Goal: Information Seeking & Learning: Find specific page/section

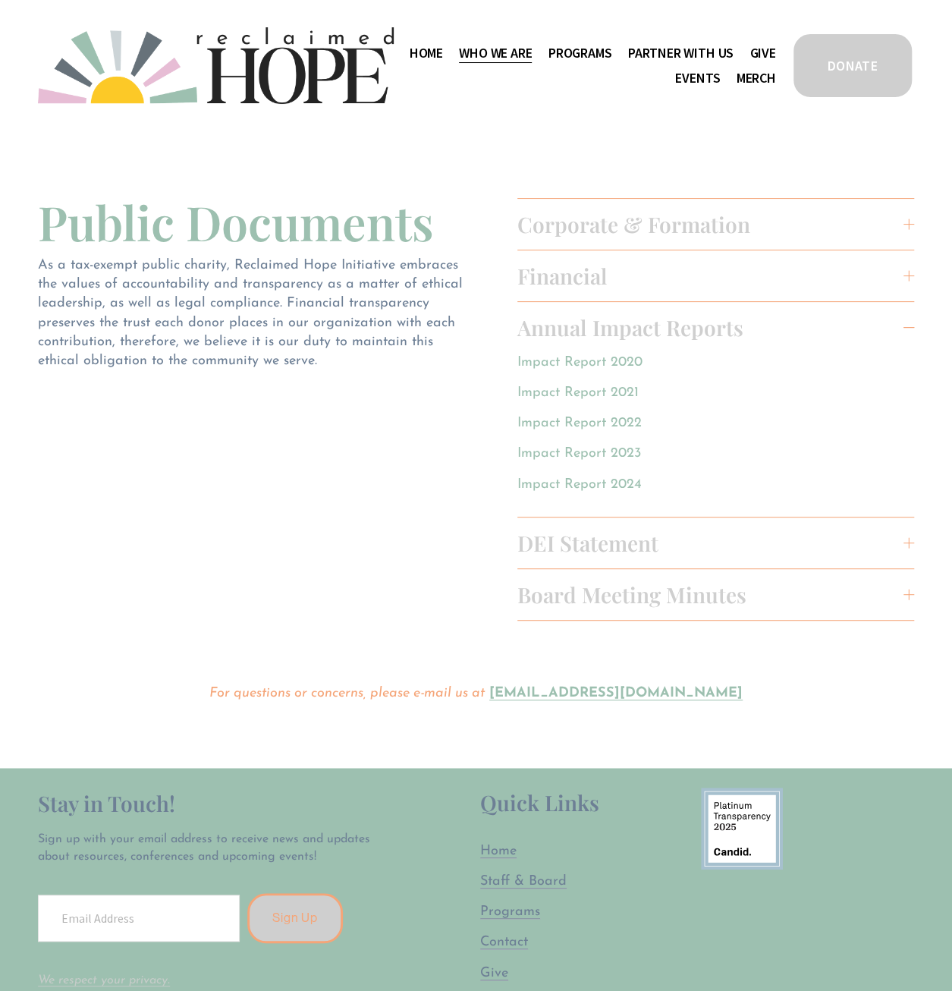
click at [443, 49] on link "Home" at bounding box center [426, 53] width 33 height 24
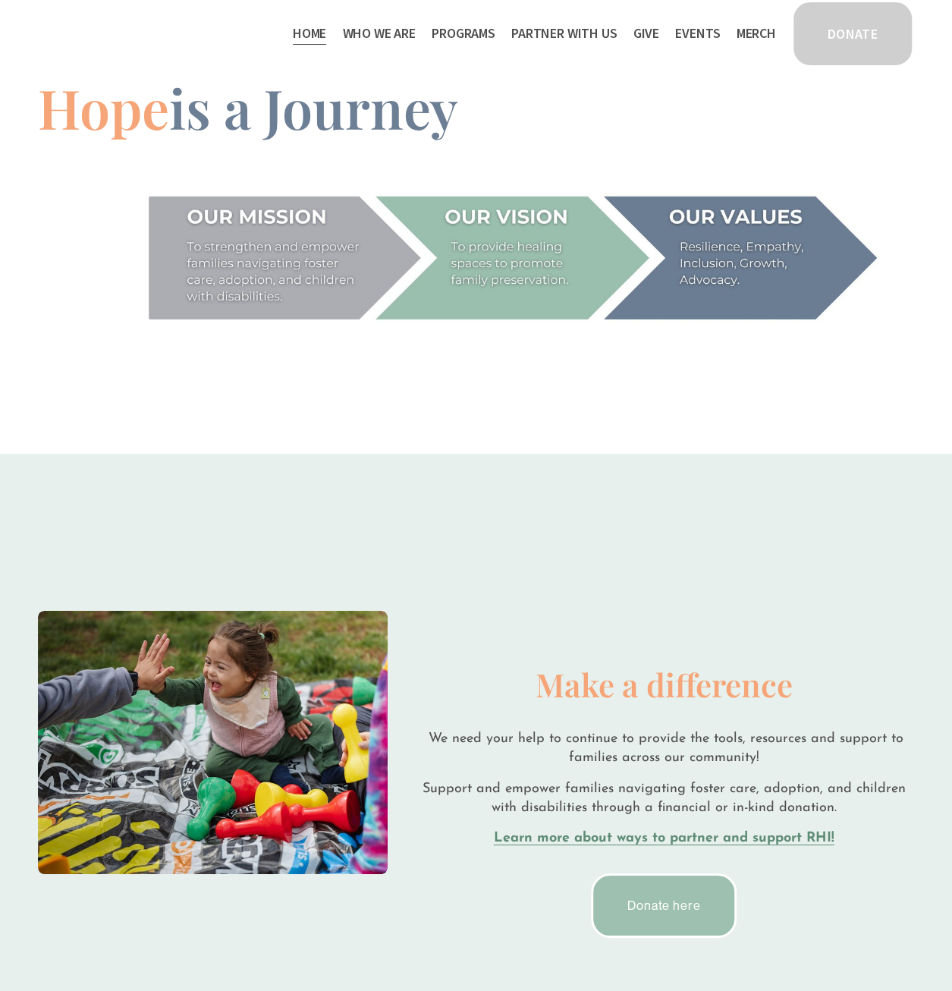
scroll to position [1973, 0]
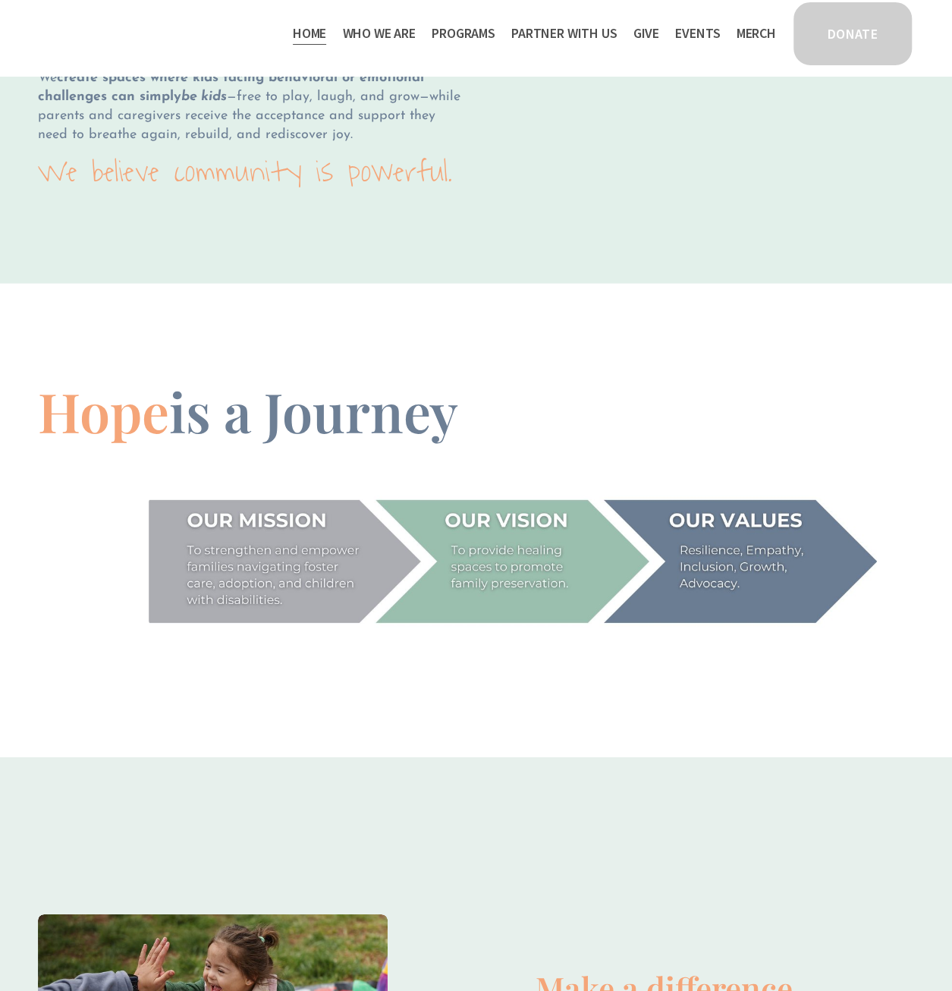
click at [0, 0] on span "Public Documents" at bounding box center [0, 0] width 0 height 0
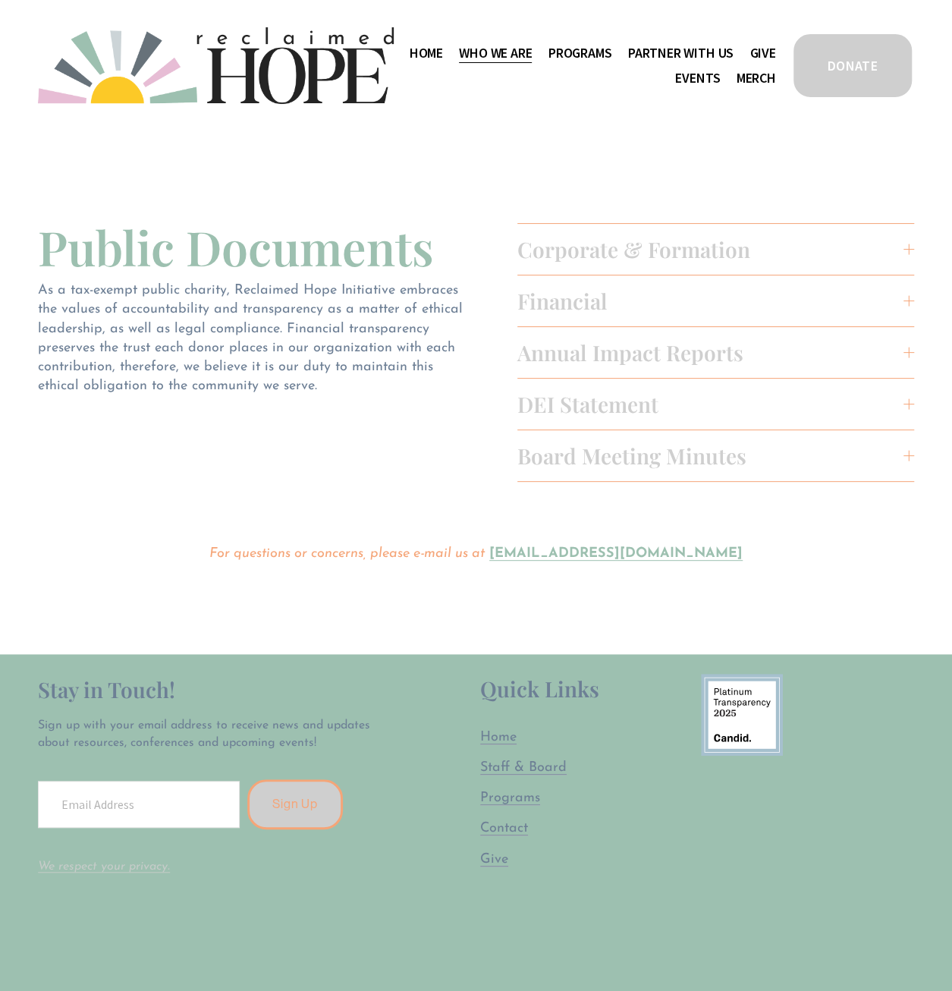
click at [609, 396] on span "DEI Statement" at bounding box center [710, 404] width 386 height 28
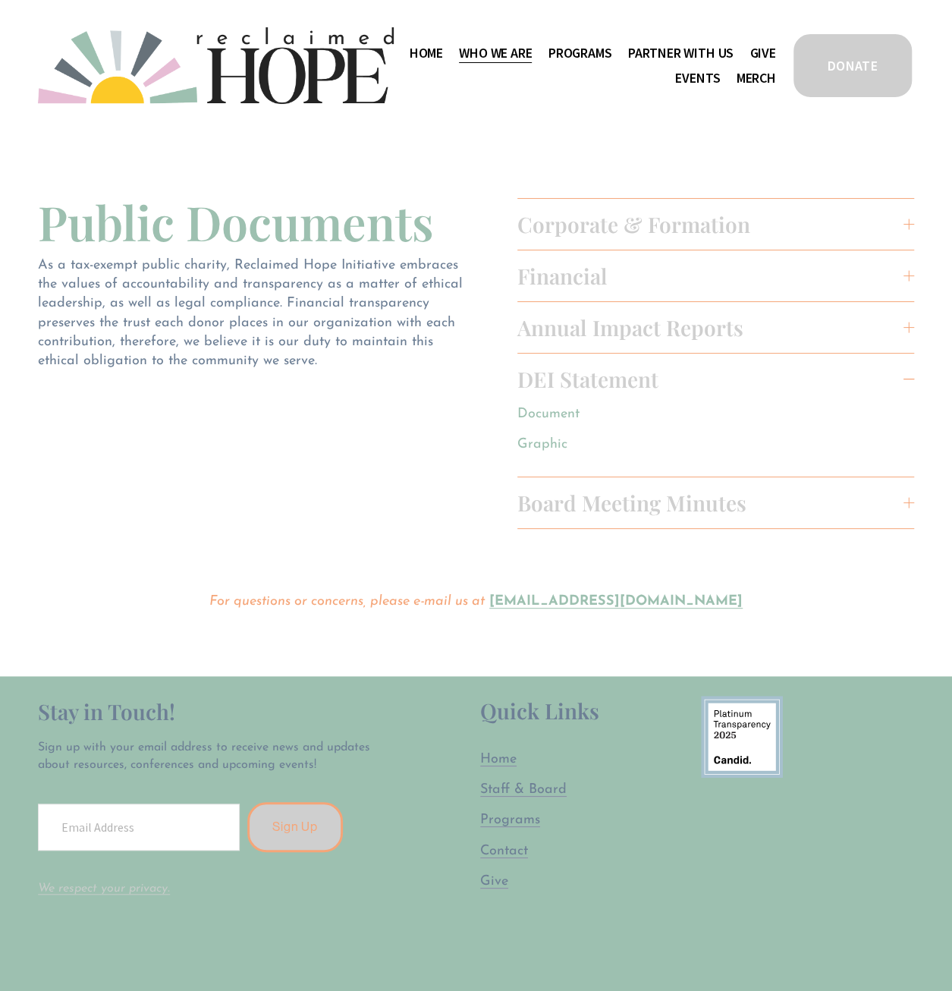
click at [571, 320] on span "Annual Impact Reports" at bounding box center [710, 327] width 386 height 28
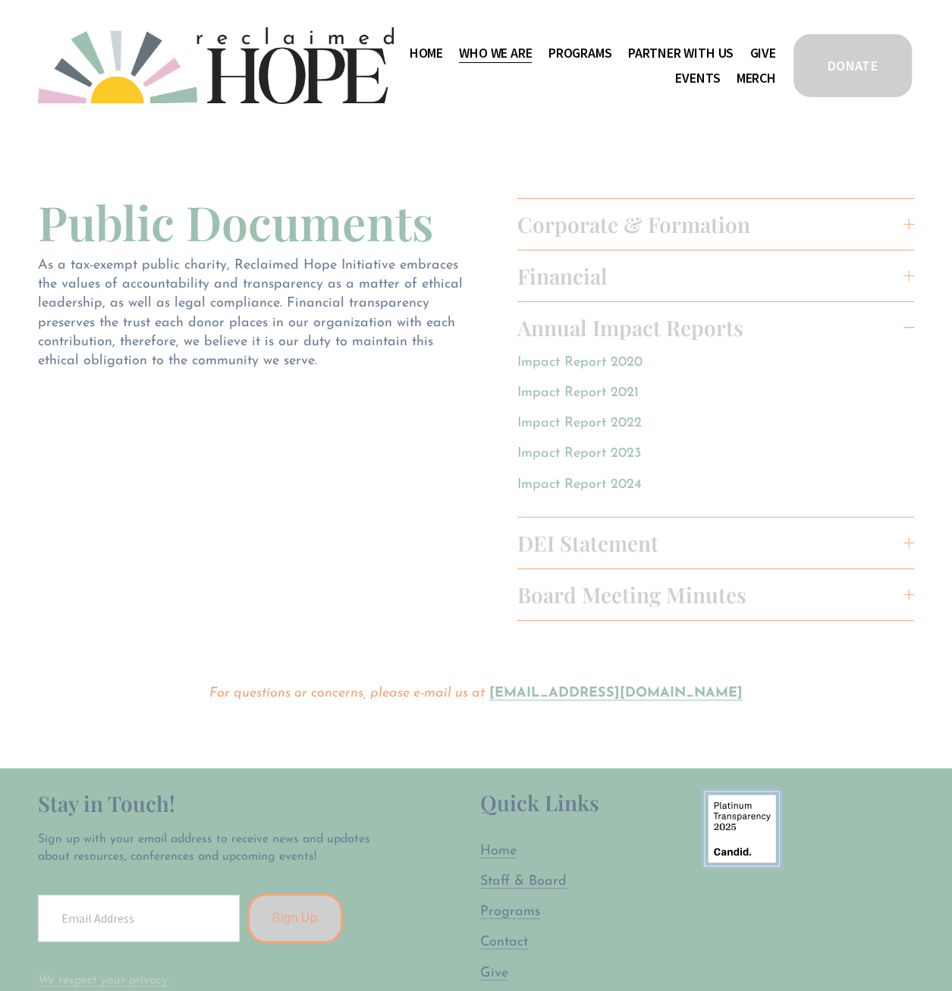
click at [607, 488] on link "Impact Report 2024" at bounding box center [579, 484] width 124 height 14
